Goal: Task Accomplishment & Management: Use online tool/utility

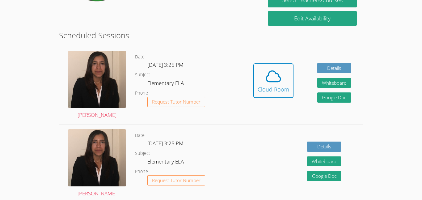
scroll to position [147, 0]
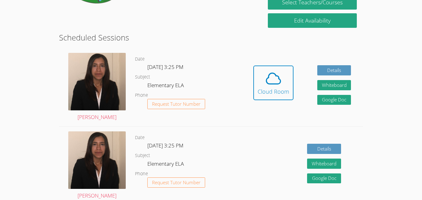
scroll to position [124, 0]
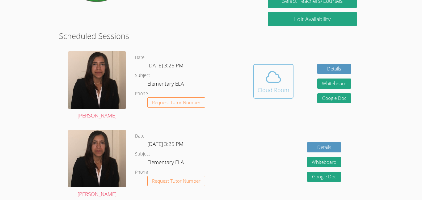
click at [288, 94] on div "Cloud Room" at bounding box center [272, 89] width 31 height 9
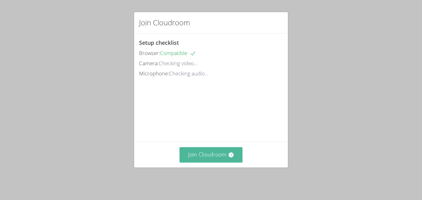
click at [217, 161] on button "Join Cloudroom" at bounding box center [210, 154] width 63 height 15
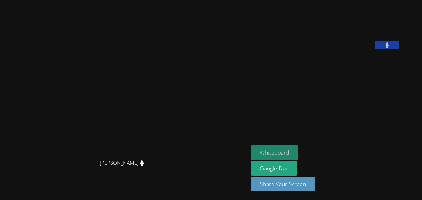
click at [285, 147] on button "Whiteboard" at bounding box center [274, 152] width 47 height 15
